Goal: Register for event/course

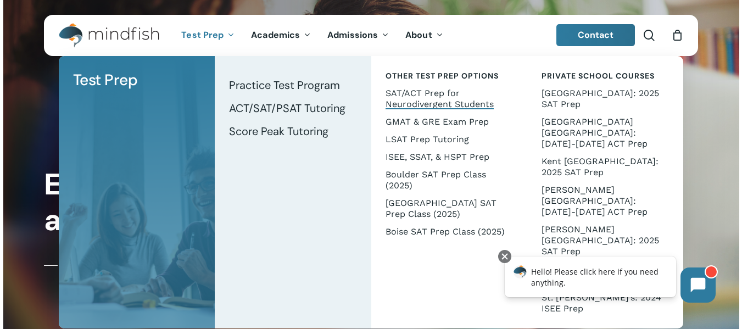
click at [455, 98] on span "SAT/ACT Prep for Neurodivergent Students" at bounding box center [440, 98] width 108 height 21
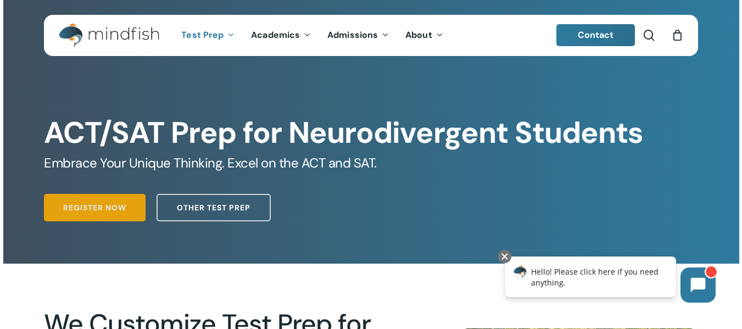
click at [85, 210] on span "Register Now" at bounding box center [94, 207] width 63 height 11
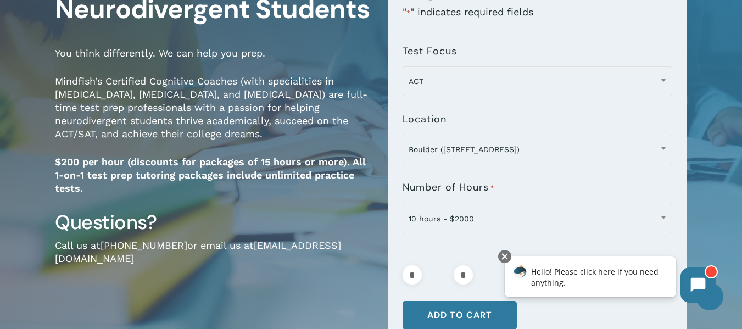
scroll to position [146, 0]
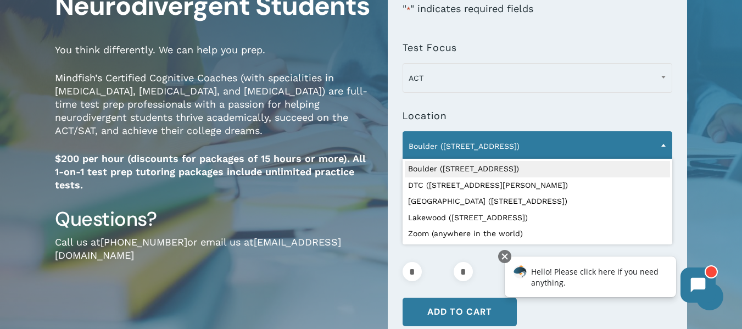
click at [650, 145] on span "Boulder (1320 Pearl St.)" at bounding box center [537, 146] width 269 height 23
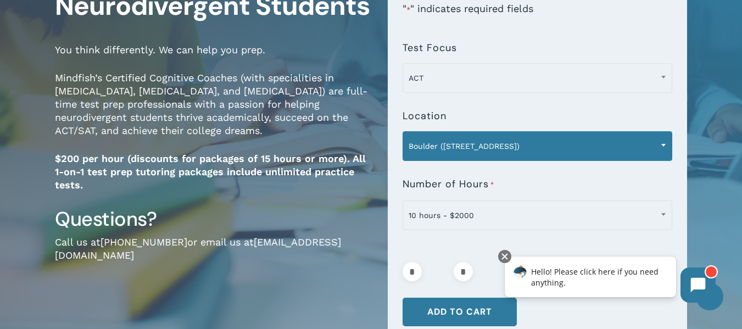
click at [650, 145] on span "Boulder (1320 Pearl St.)" at bounding box center [537, 146] width 269 height 23
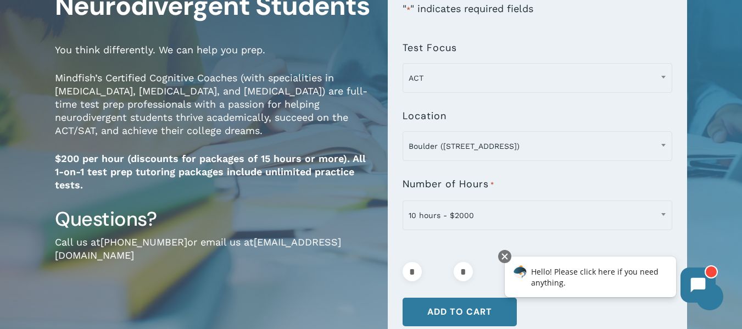
scroll to position [433, 0]
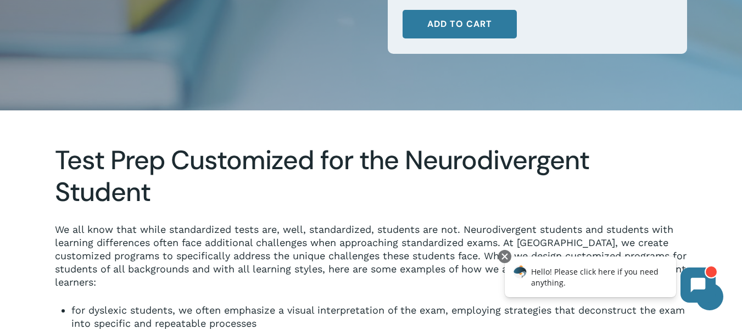
click at [739, 200] on div at bounding box center [371, 275] width 736 height 291
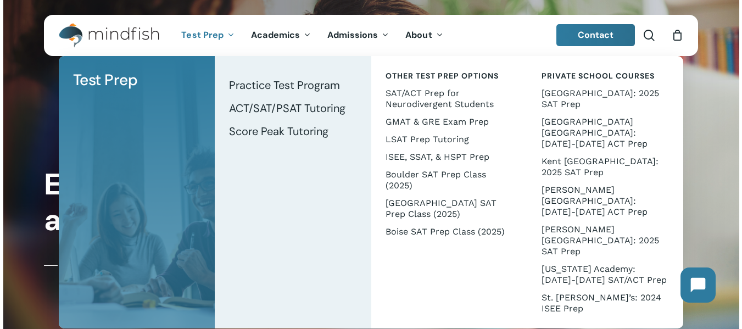
click at [212, 42] on li "Test Prep Test Prep Test Prep Tutoring Practice Test Program ACT/SAT/PSAT Tutor…" at bounding box center [208, 35] width 70 height 41
click at [210, 39] on span "Test Prep" at bounding box center [202, 35] width 42 height 12
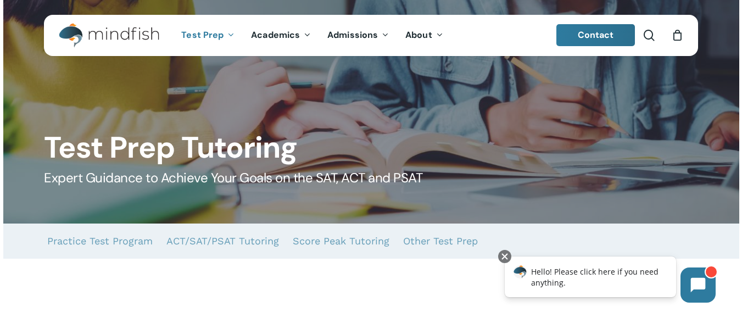
click at [210, 39] on span "Test Prep" at bounding box center [202, 35] width 42 height 12
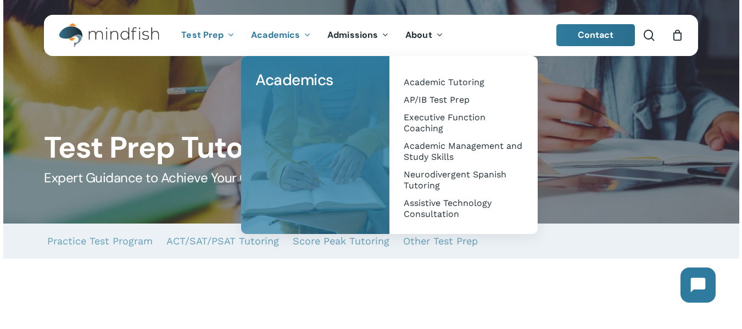
click at [286, 32] on span "Academics" at bounding box center [275, 35] width 49 height 12
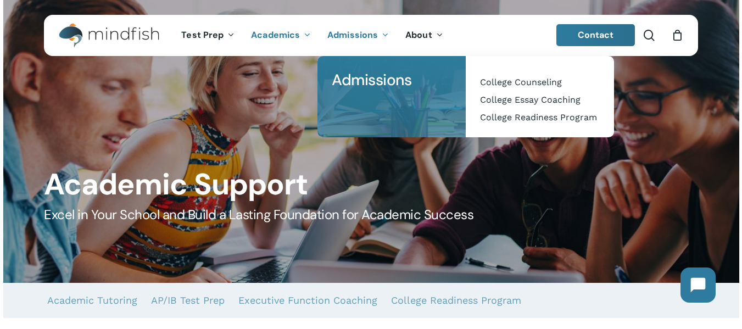
click at [358, 40] on span "Admissions" at bounding box center [352, 35] width 51 height 12
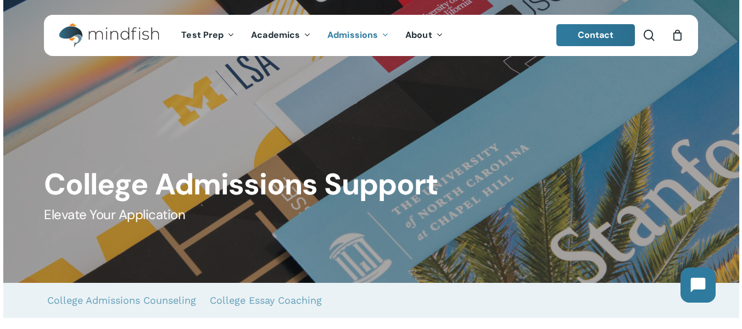
click at [358, 40] on span "Admissions" at bounding box center [352, 35] width 51 height 12
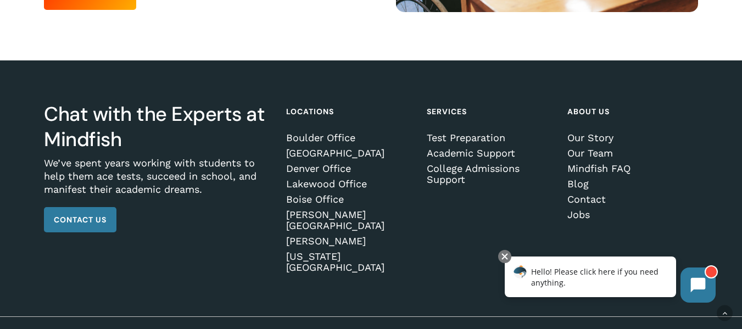
scroll to position [812, 0]
